Goal: Check status: Check status

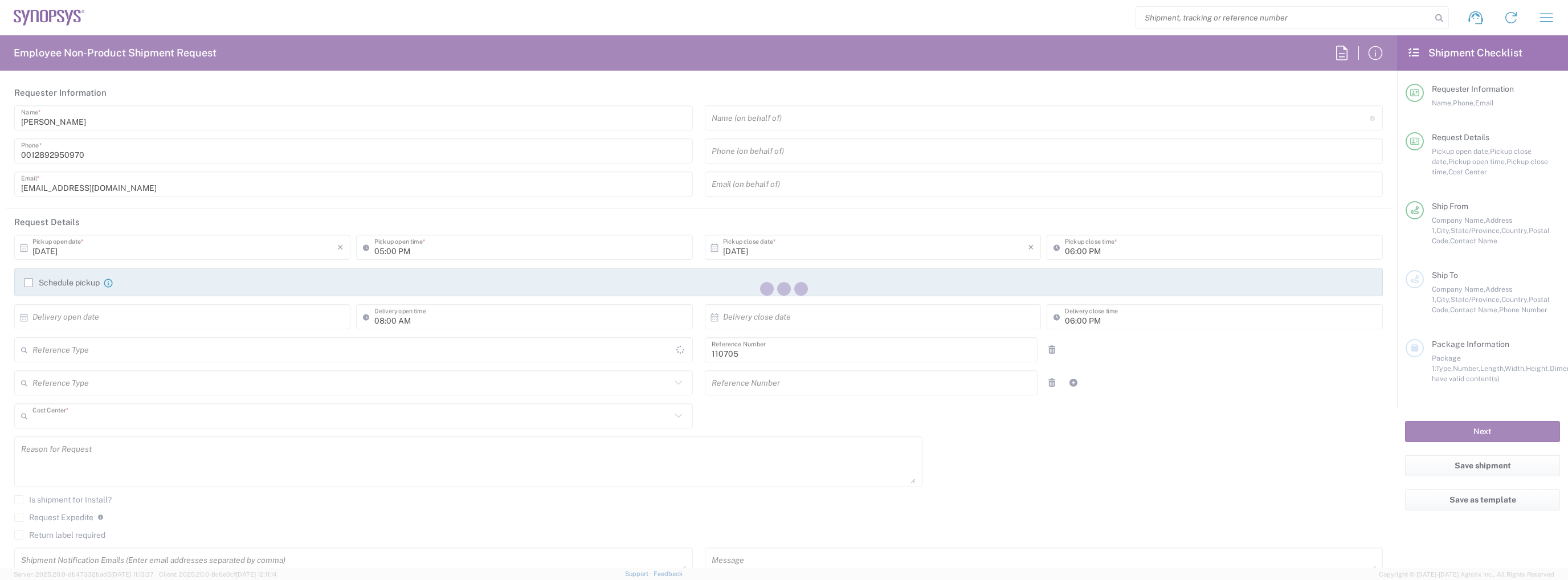
type input "CA02, CIO, IT ESS21 110705"
type input "[GEOGRAPHIC_DATA]"
type input "Delivered at Place"
type input "Department"
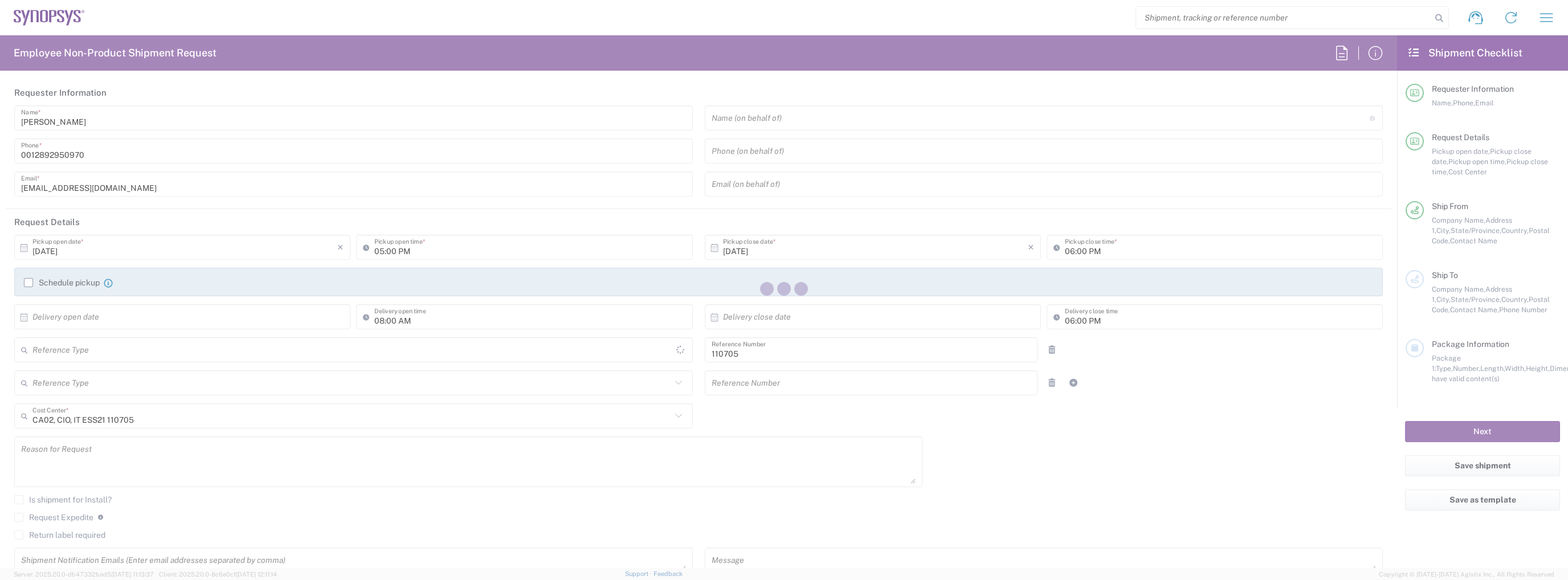
type input "[GEOGRAPHIC_DATA]"
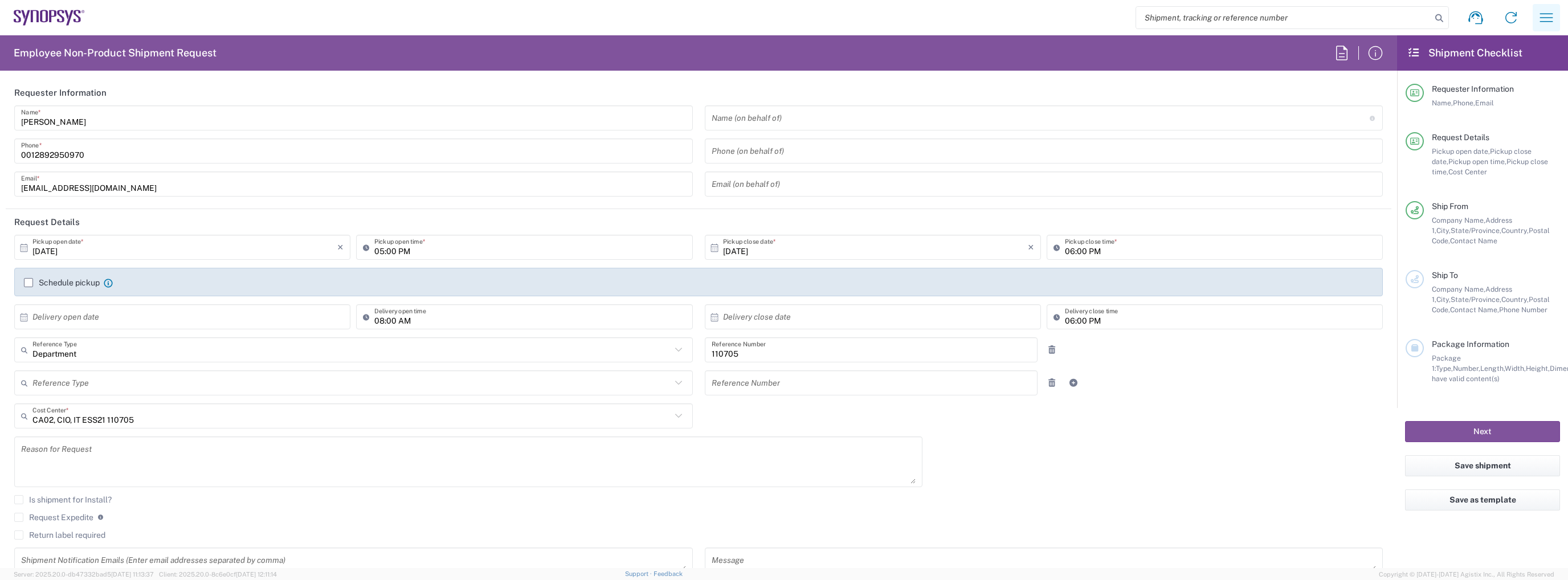
click at [1556, 7] on button "button" at bounding box center [1546, 17] width 27 height 27
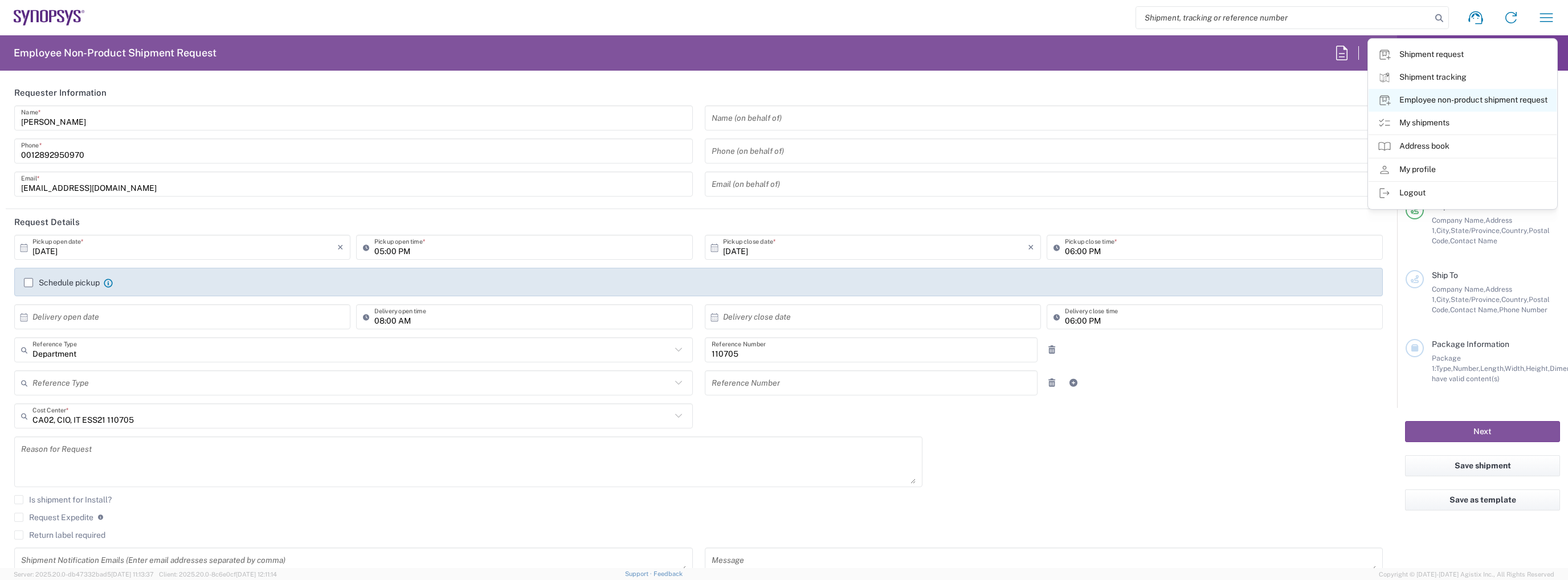
type input "[GEOGRAPHIC_DATA] CA06"
click at [1422, 117] on link "My shipments" at bounding box center [1462, 123] width 188 height 23
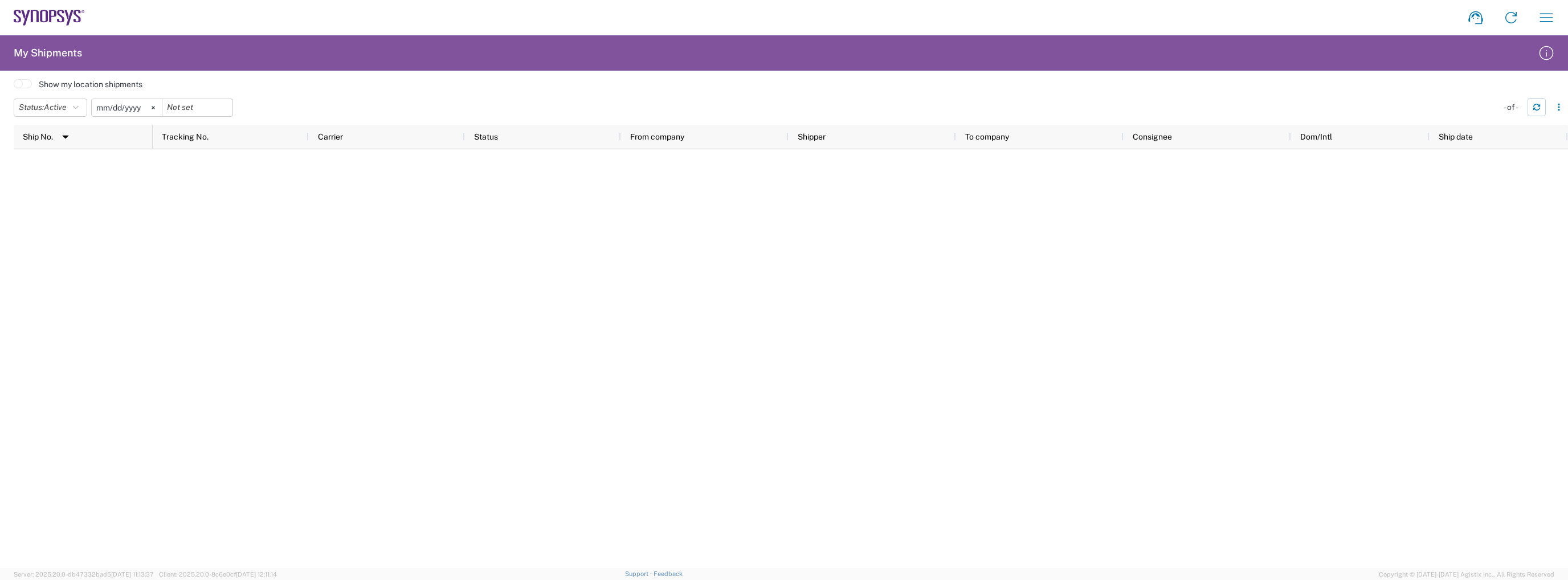
drag, startPoint x: 1538, startPoint y: 108, endPoint x: 406, endPoint y: 105, distance: 1132.0
click at [420, 105] on div "Status: Active Active All Approved Booked Canceled Delivered Denied New On Hold…" at bounding box center [791, 111] width 1554 height 26
click at [155, 107] on icon at bounding box center [154, 107] width 4 height 4
click at [636, 112] on agx-table-filter-chips "Status: Active Active All Approved Booked Canceled Delivered Denied New On Hold…" at bounding box center [753, 111] width 1478 height 26
click at [1542, 109] on button "button" at bounding box center [1537, 107] width 18 height 18
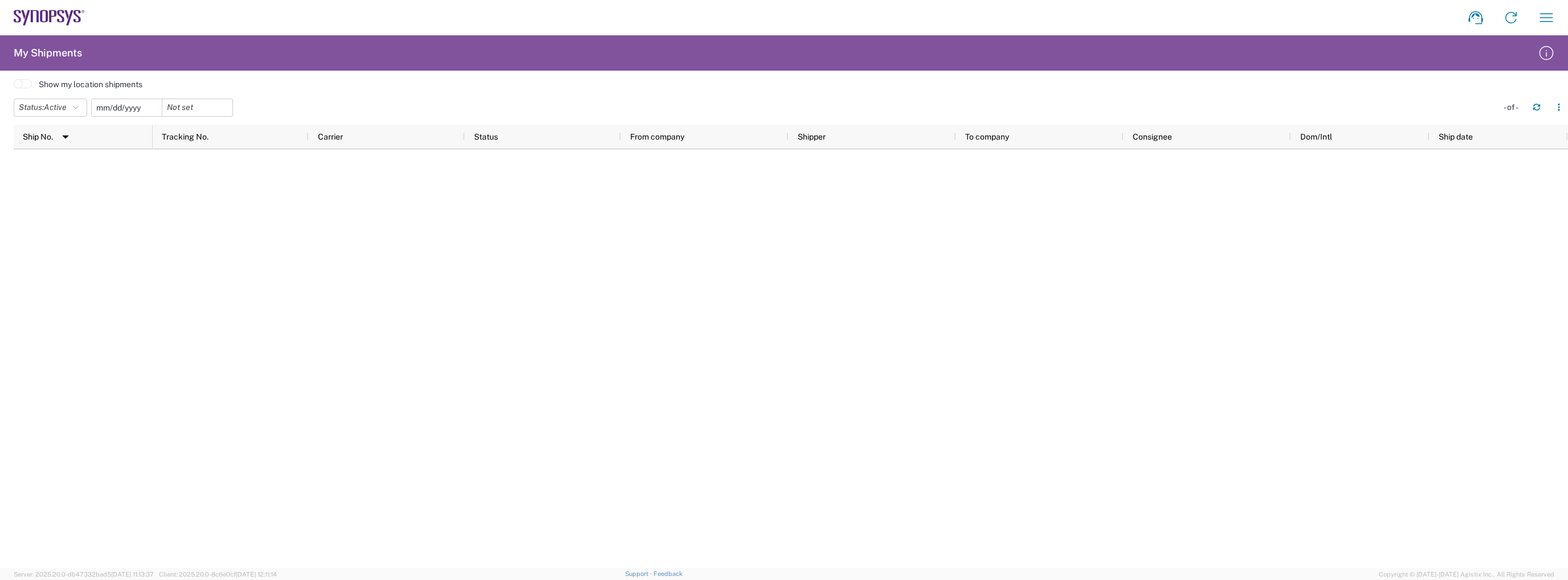
click at [134, 107] on input "date" at bounding box center [126, 107] width 70 height 17
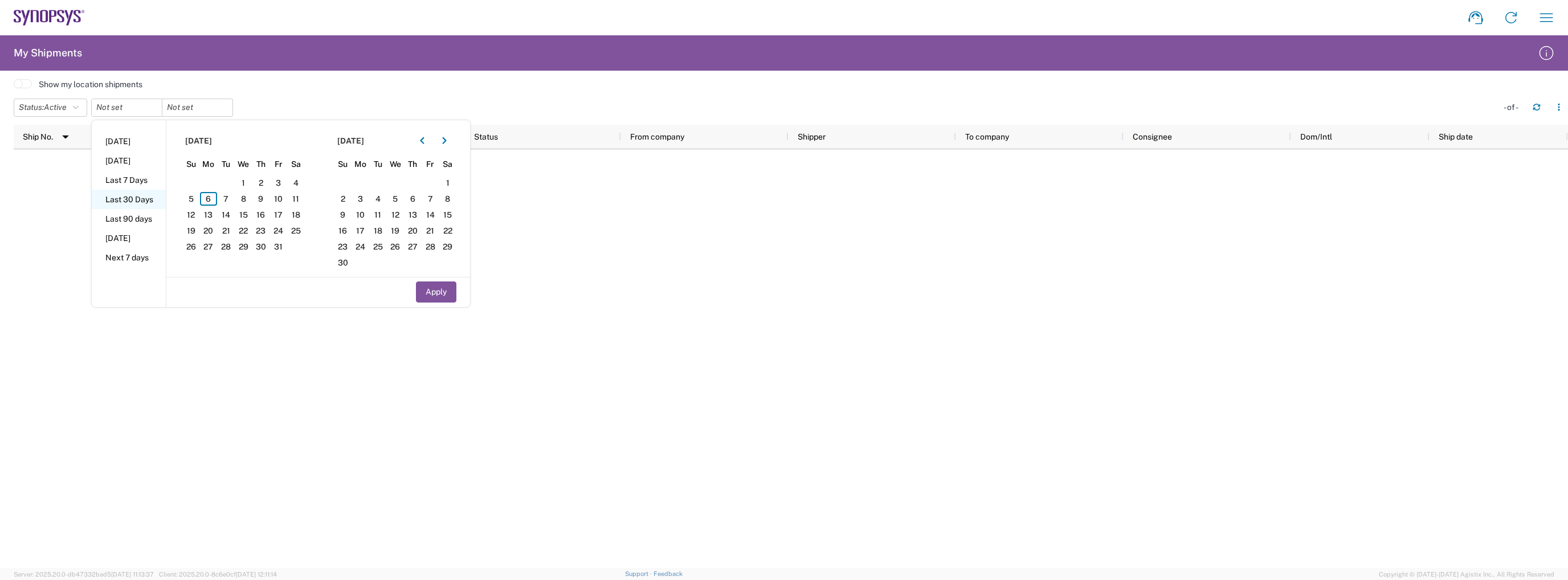
click at [134, 197] on li "Last 30 Days" at bounding box center [128, 198] width 74 height 19
type input "[DATE]"
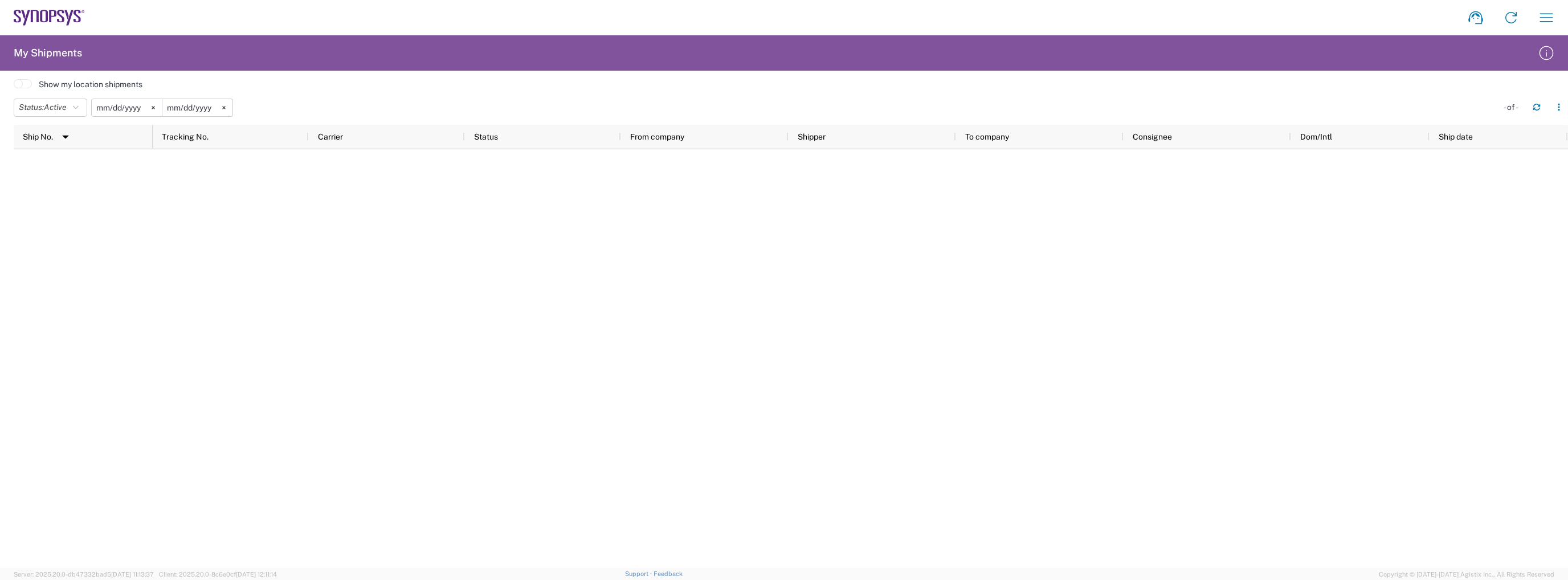
click at [799, 209] on div at bounding box center [860, 359] width 1415 height 419
